Goal: Task Accomplishment & Management: Complete application form

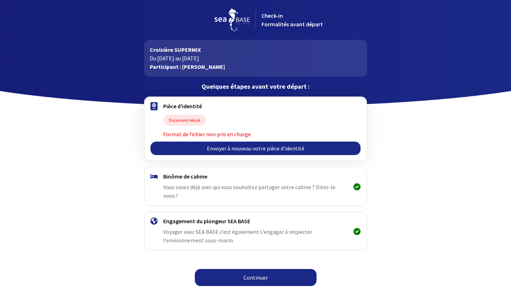
click at [233, 149] on link "Envoyer à nouveau votre pièce d’identité" at bounding box center [256, 148] width 210 height 13
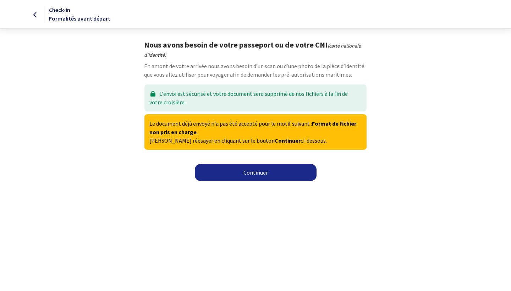
click at [235, 173] on link "Continuer" at bounding box center [256, 172] width 122 height 17
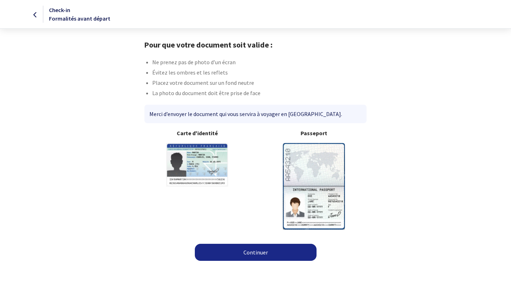
click at [315, 163] on img at bounding box center [314, 186] width 62 height 86
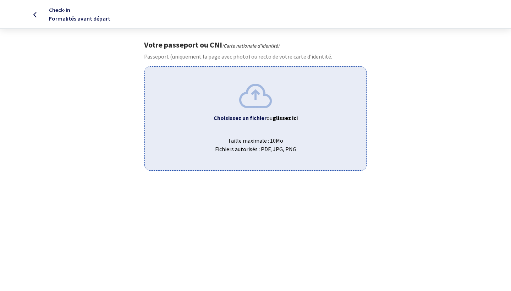
click at [249, 118] on b "Choisissez un fichier" at bounding box center [240, 117] width 53 height 7
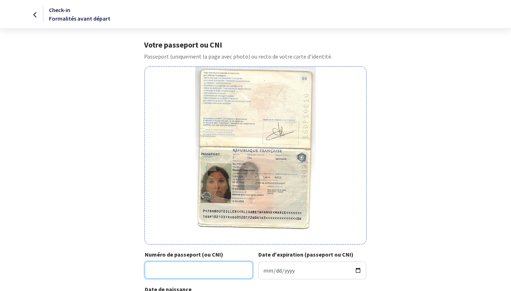
click at [189, 273] on input "Numéro de passeport (ou CNI)" at bounding box center [199, 270] width 108 height 17
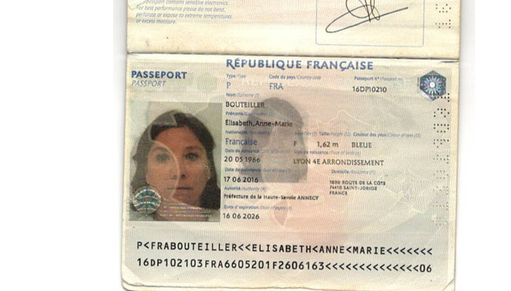
scroll to position [14, 0]
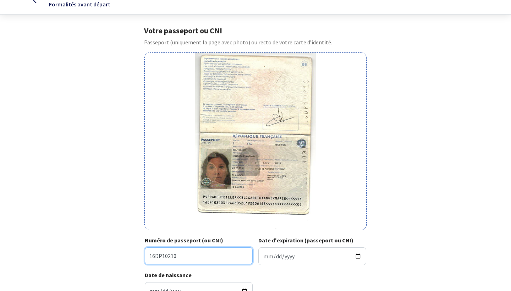
type input "16DP10210"
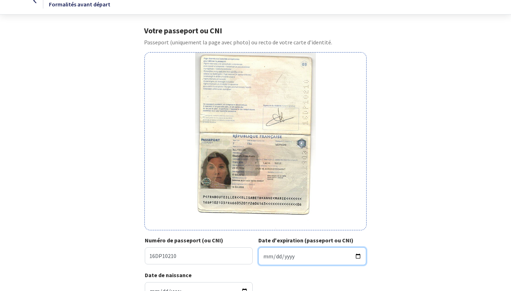
click at [283, 262] on input "Date d'expiration (passeport ou CNI)" at bounding box center [313, 256] width 108 height 18
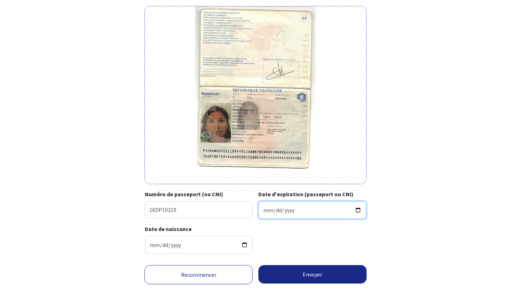
scroll to position [61, 0]
click at [270, 211] on input "Date d'expiration (passeport ou CNI)" at bounding box center [313, 210] width 108 height 18
type input "2026-06-16"
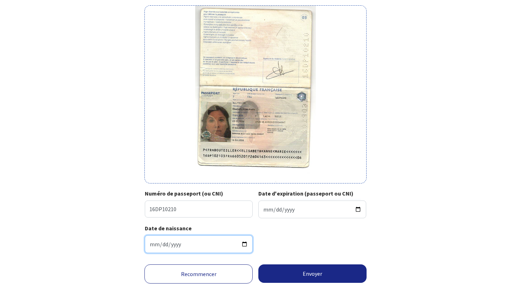
click at [190, 247] on input "1966-05-20" at bounding box center [199, 244] width 108 height 18
click at [284, 243] on div "Date de naissance 1966-05-20" at bounding box center [255, 241] width 221 height 35
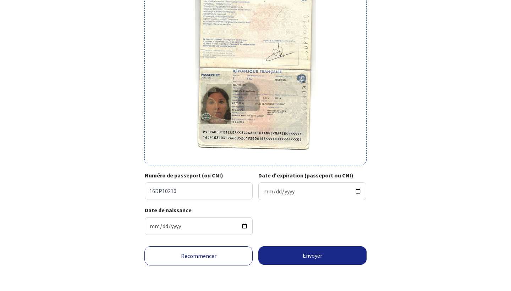
scroll to position [85, 0]
click at [300, 254] on button "Envoyer" at bounding box center [313, 255] width 108 height 18
